Goal: Find specific page/section: Find specific page/section

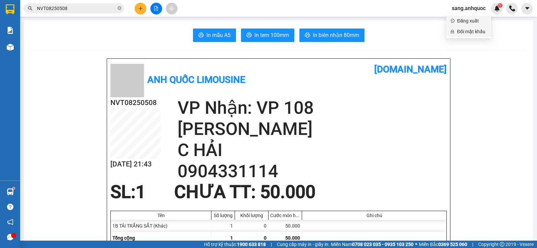
click at [473, 20] on span "Đăng xuất" at bounding box center [472, 20] width 30 height 7
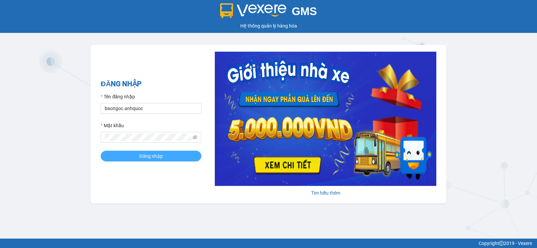
click at [170, 151] on button "Đăng nhập" at bounding box center [151, 156] width 101 height 11
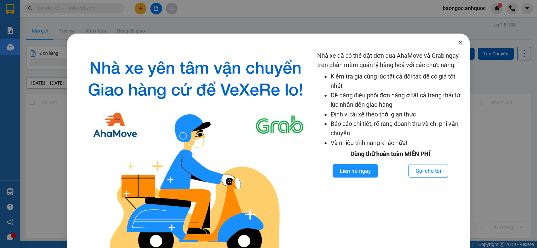
click at [456, 38] on span "Close" at bounding box center [460, 43] width 19 height 19
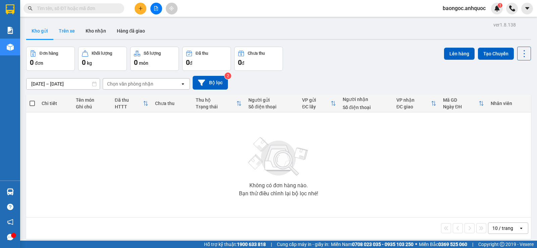
click at [65, 27] on button "Trên xe" at bounding box center [66, 31] width 27 height 16
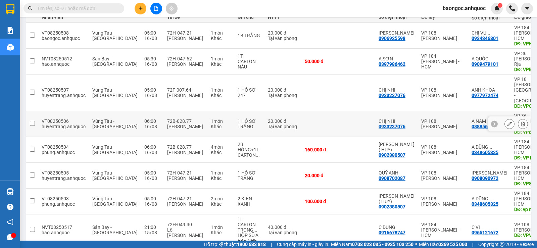
scroll to position [101, 0]
